Goal: Transaction & Acquisition: Subscribe to service/newsletter

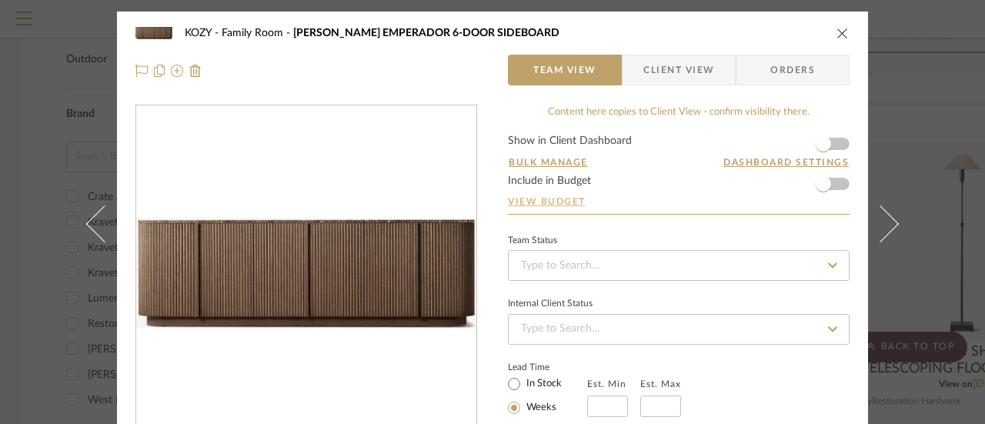
click at [558, 196] on link "View Budget" at bounding box center [679, 202] width 342 height 12
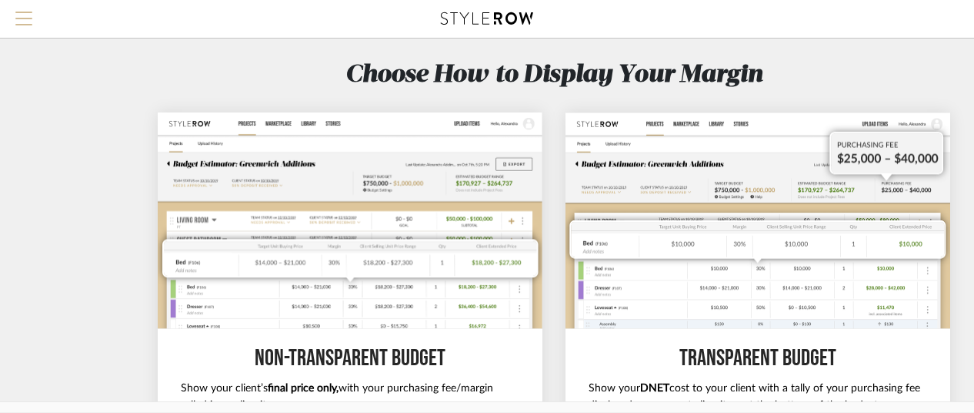
click at [25, 13] on span "Menu" at bounding box center [23, 23] width 17 height 23
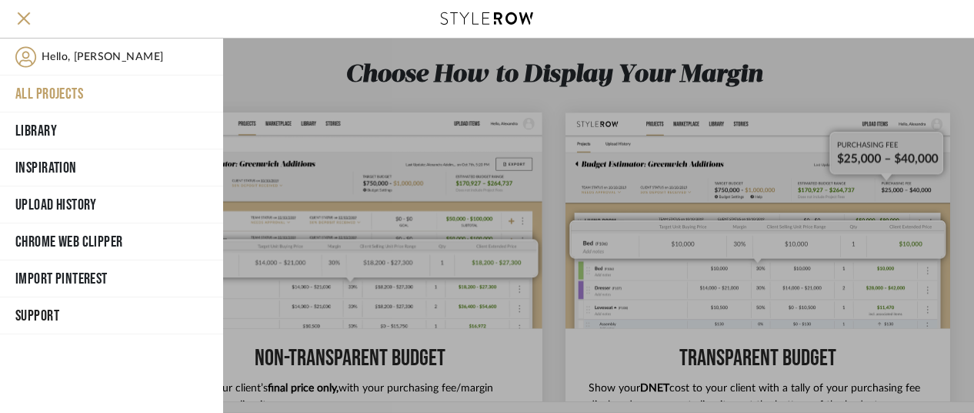
click at [37, 307] on span "Support" at bounding box center [109, 315] width 189 height 23
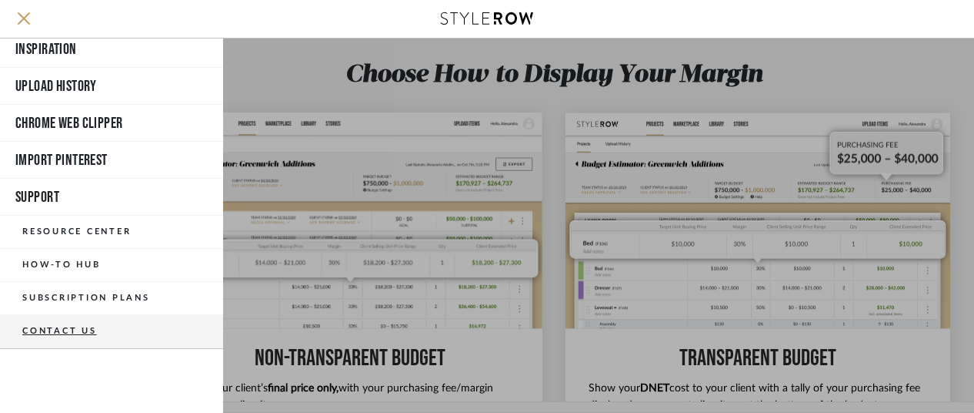
scroll to position [119, 0]
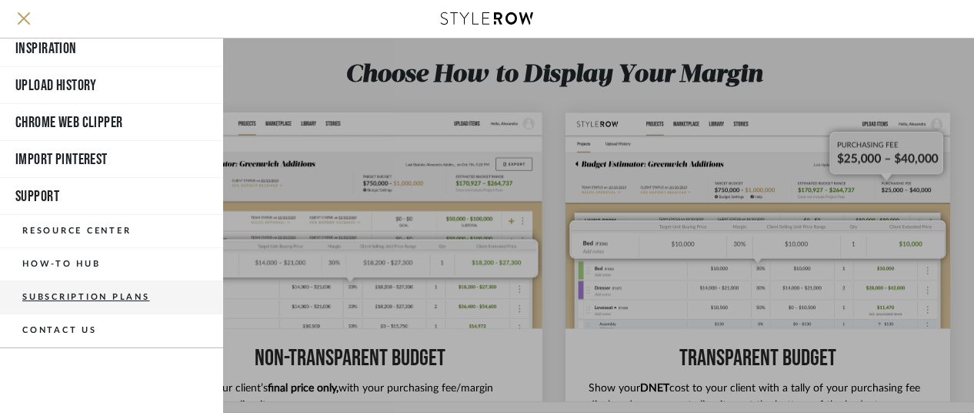
click at [100, 289] on button "Subscription Plans" at bounding box center [111, 297] width 223 height 33
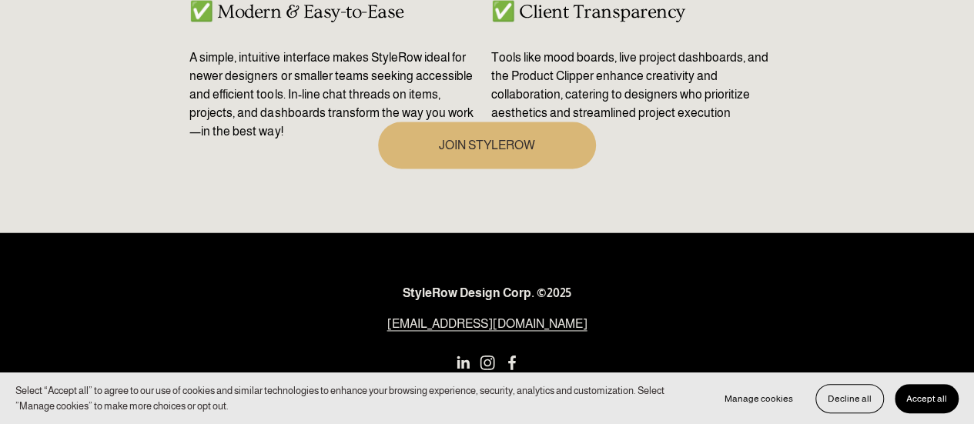
scroll to position [1001, 0]
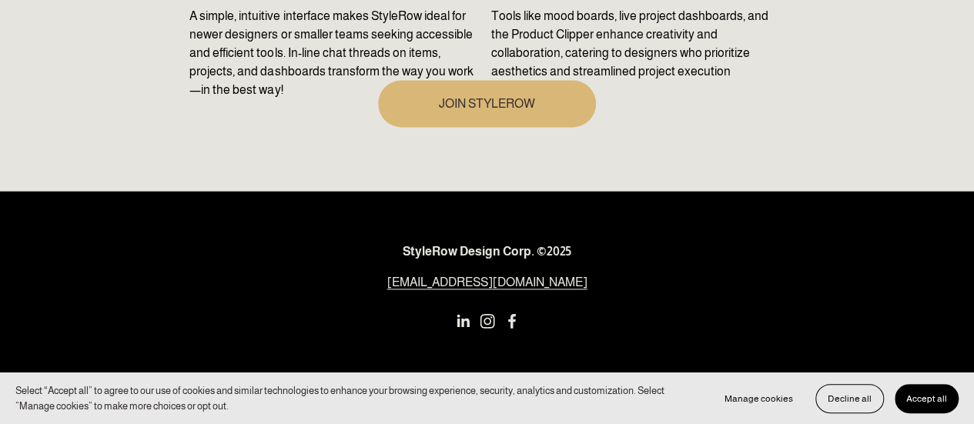
click at [483, 95] on link "JOIN STYLEROW" at bounding box center [487, 103] width 218 height 47
